Goal: Task Accomplishment & Management: Manage account settings

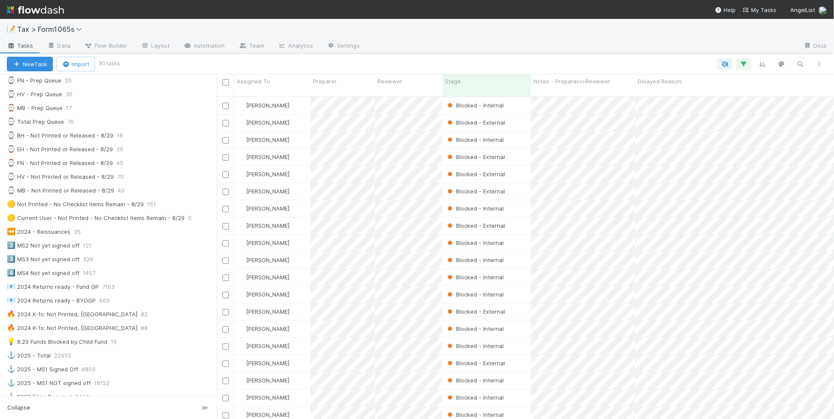
scroll to position [321, 613]
drag, startPoint x: 208, startPoint y: 149, endPoint x: 213, endPoint y: 149, distance: 4.7
click at [213, 149] on div at bounding box center [213, 246] width 0 height 345
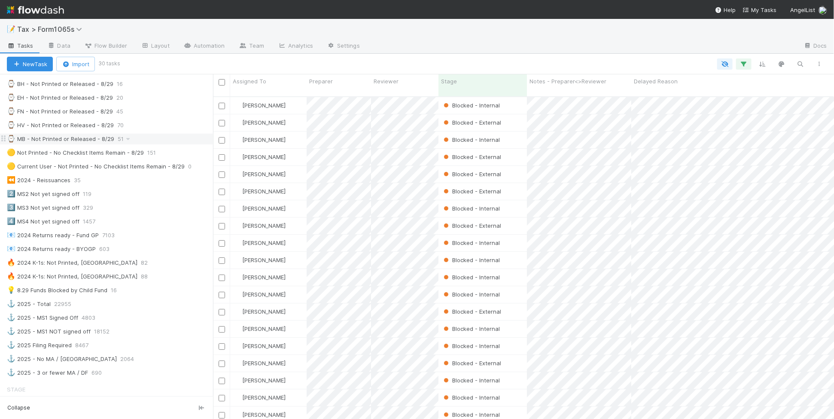
scroll to position [322, 0]
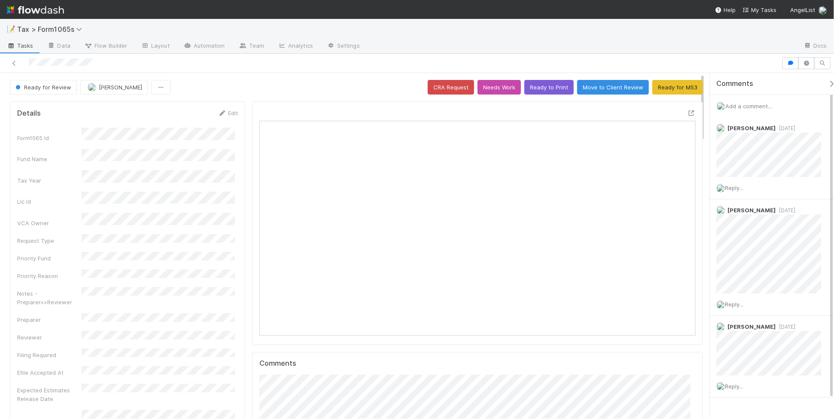
scroll to position [166, 422]
click at [535, 90] on button "Ready to Print" at bounding box center [548, 87] width 49 height 15
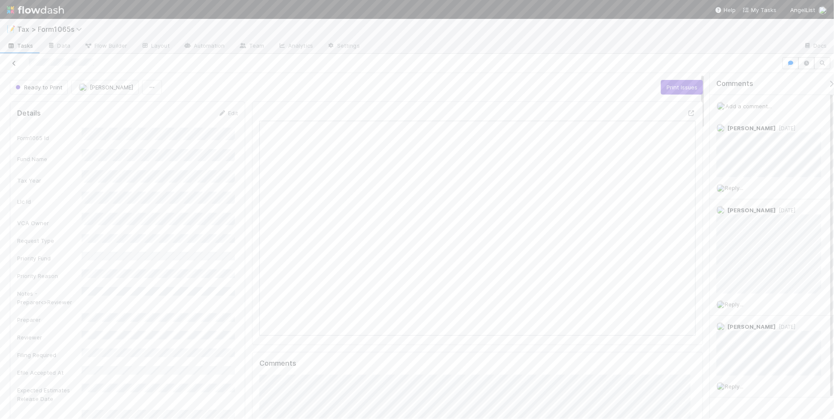
click at [13, 64] on icon at bounding box center [14, 64] width 9 height 6
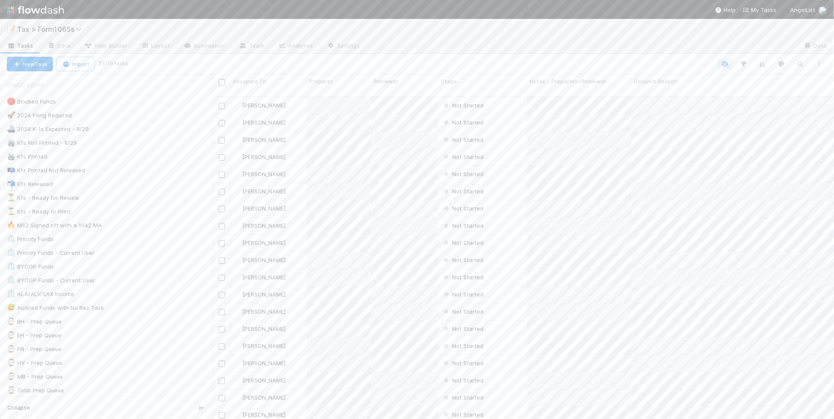
scroll to position [321, 613]
click at [140, 214] on div "⌛ K1s - Ready to Print 3" at bounding box center [110, 211] width 206 height 11
click at [148, 200] on div "⏳ K1s - Ready for Review 40" at bounding box center [110, 197] width 206 height 11
click at [765, 64] on icon "button" at bounding box center [763, 64] width 9 height 8
click at [760, 95] on icon at bounding box center [758, 97] width 9 height 5
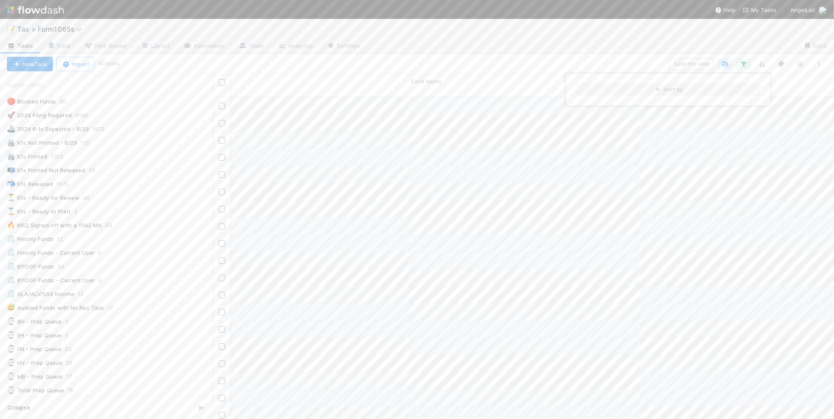
click at [394, 75] on div "Sort by" at bounding box center [417, 209] width 834 height 419
click at [424, 82] on div "Sort by" at bounding box center [417, 209] width 834 height 419
click at [424, 82] on span "Fund Name" at bounding box center [427, 81] width 30 height 9
click at [430, 95] on div "Sort A → Z" at bounding box center [461, 97] width 98 height 13
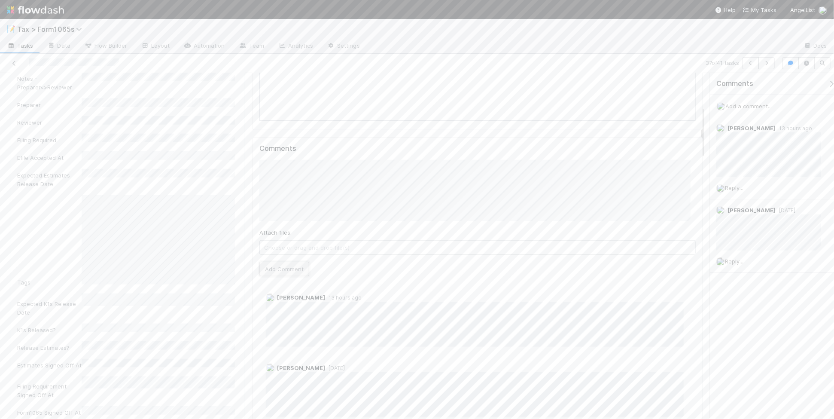
click at [282, 269] on button "Add Comment" at bounding box center [284, 269] width 50 height 15
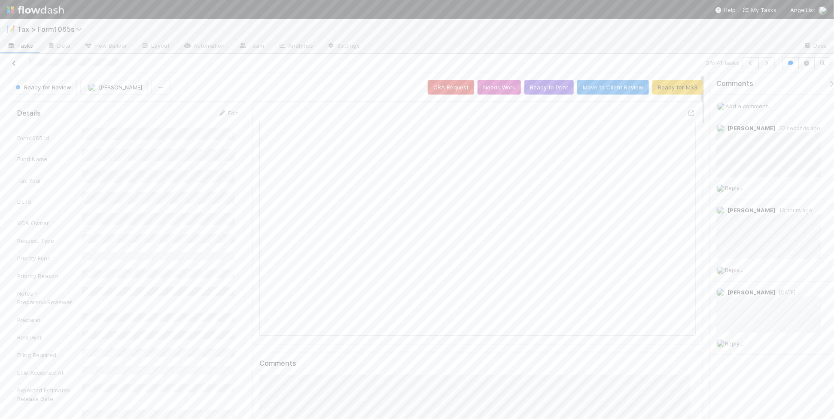
click at [15, 64] on icon at bounding box center [14, 64] width 9 height 6
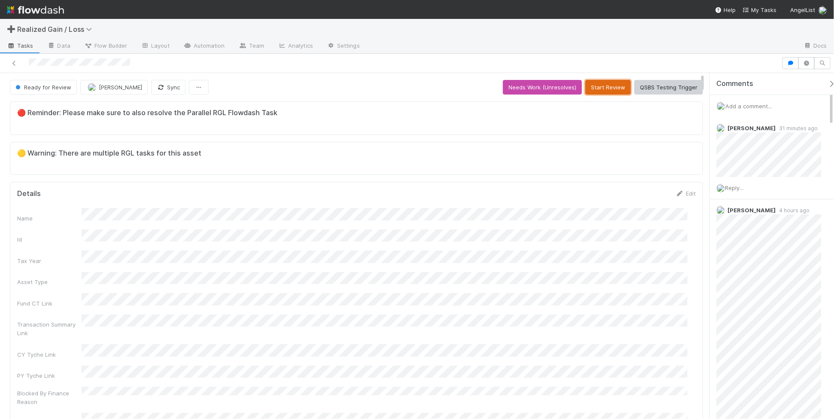
click at [595, 91] on button "Start Review" at bounding box center [608, 87] width 46 height 15
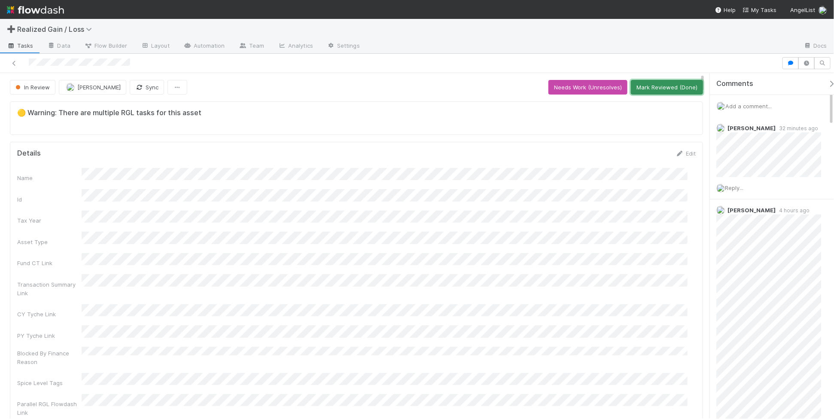
click at [643, 94] on button "Mark Reviewed (Done)" at bounding box center [667, 87] width 72 height 15
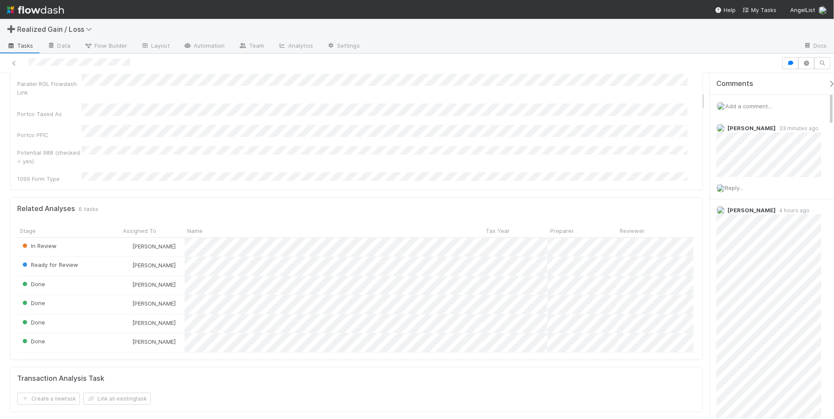
scroll to position [322, 0]
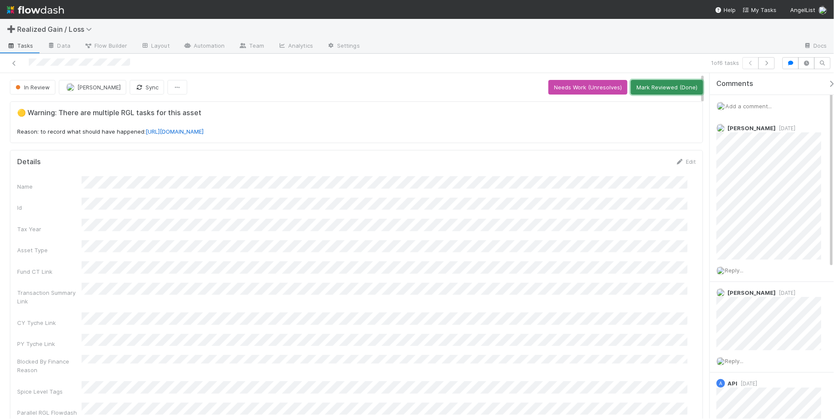
click at [669, 89] on button "Mark Reviewed (Done)" at bounding box center [667, 87] width 72 height 15
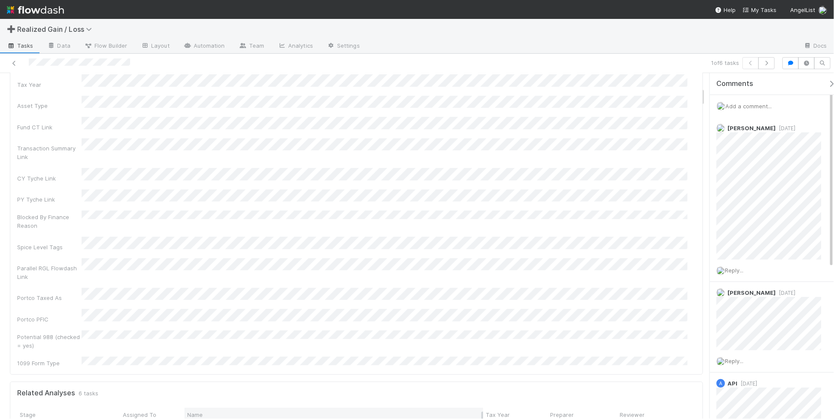
scroll to position [268, 0]
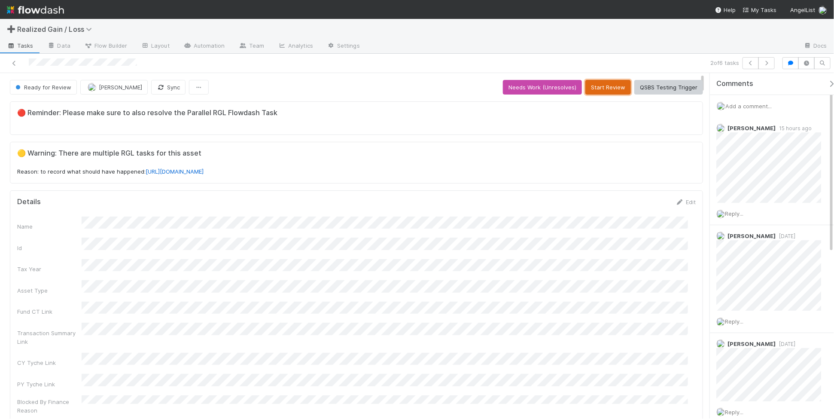
click at [604, 88] on button "Start Review" at bounding box center [608, 87] width 46 height 15
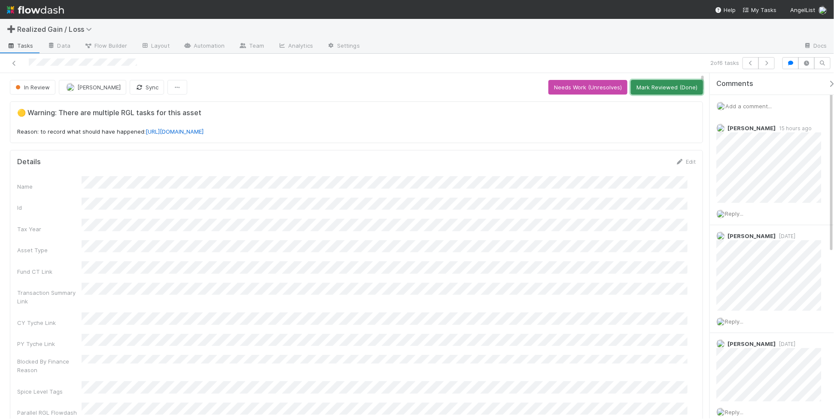
click at [663, 88] on button "Mark Reviewed (Done)" at bounding box center [667, 87] width 72 height 15
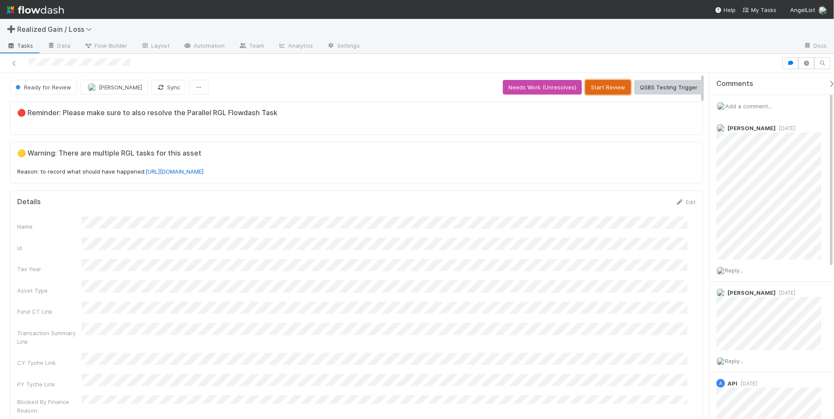
click at [596, 87] on button "Start Review" at bounding box center [608, 87] width 46 height 15
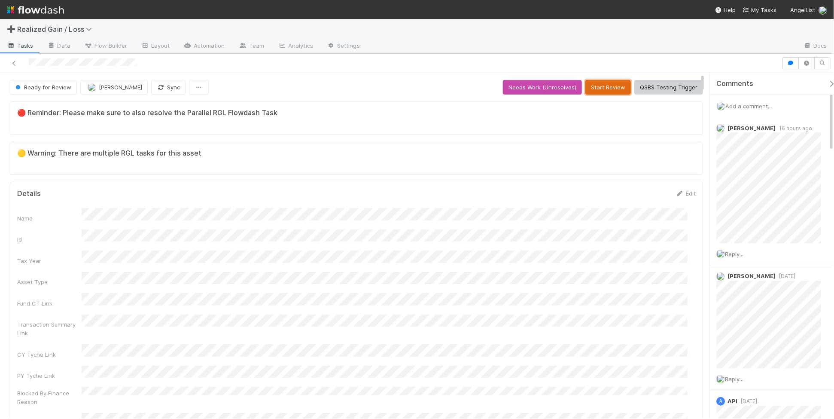
click at [602, 88] on button "Start Review" at bounding box center [608, 87] width 46 height 15
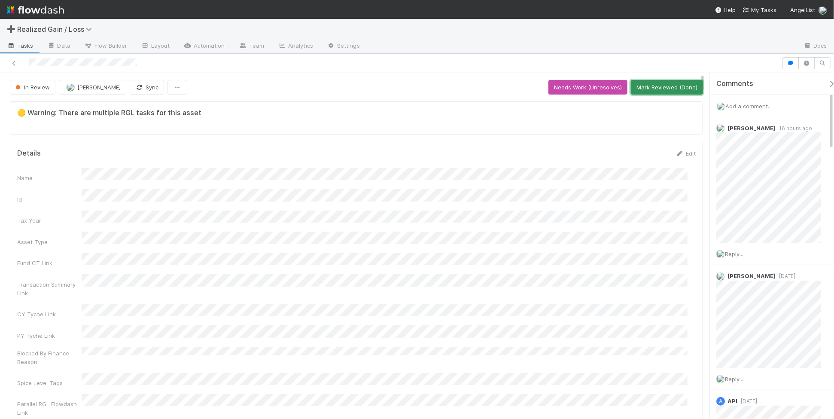
click at [679, 91] on button "Mark Reviewed (Done)" at bounding box center [667, 87] width 72 height 15
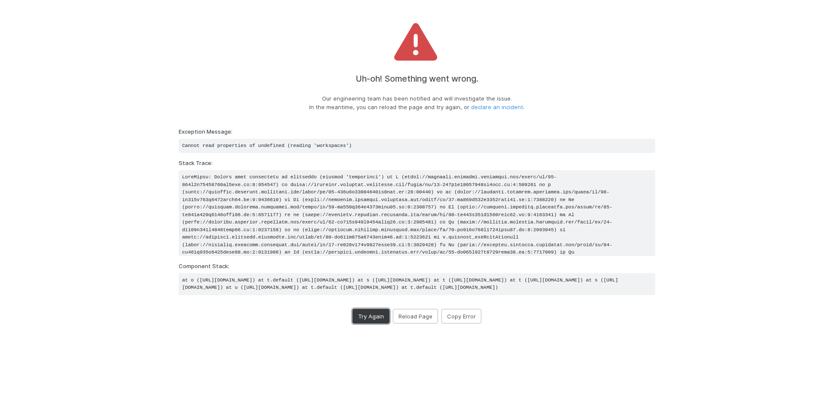
click at [369, 323] on button "Try Again" at bounding box center [371, 316] width 37 height 15
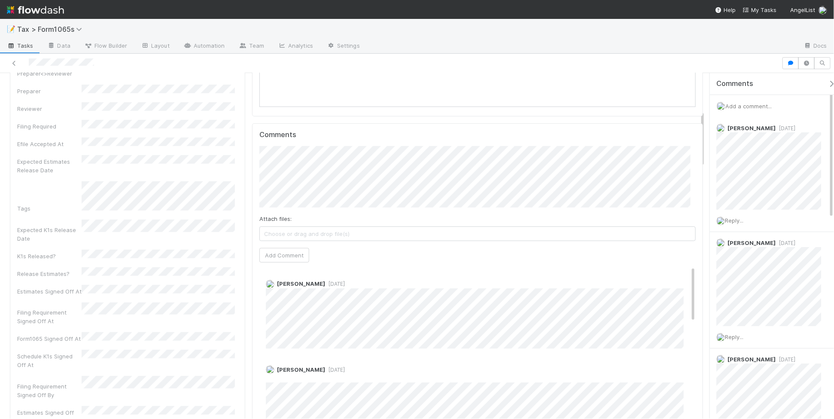
scroll to position [223, 0]
click at [287, 268] on button "Add Comment" at bounding box center [284, 261] width 50 height 15
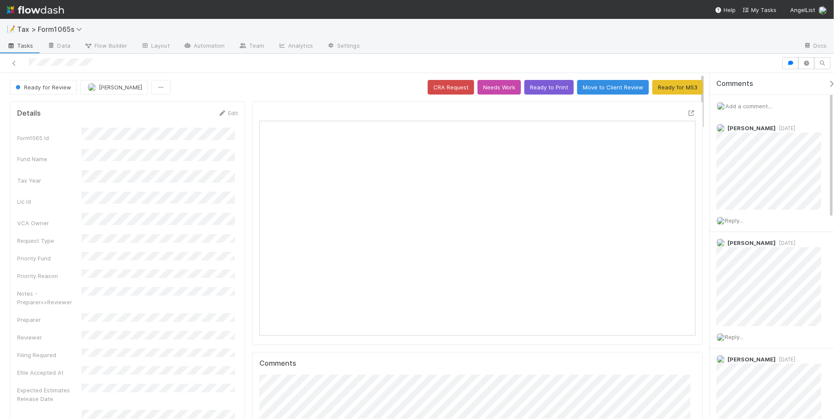
scroll to position [166, 210]
